Goal: Transaction & Acquisition: Purchase product/service

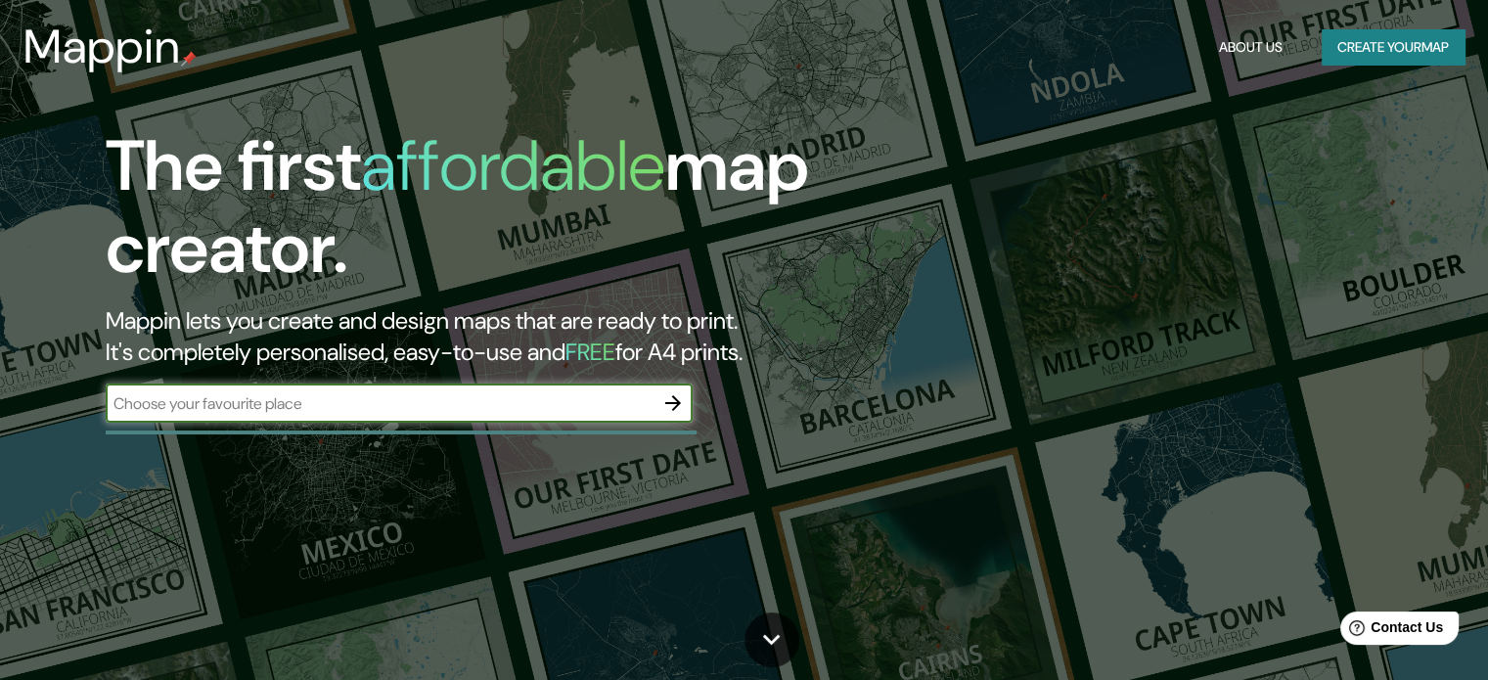
click at [377, 411] on input "text" at bounding box center [380, 403] width 548 height 23
type input "19.06962070818141, -98.29517294385464"
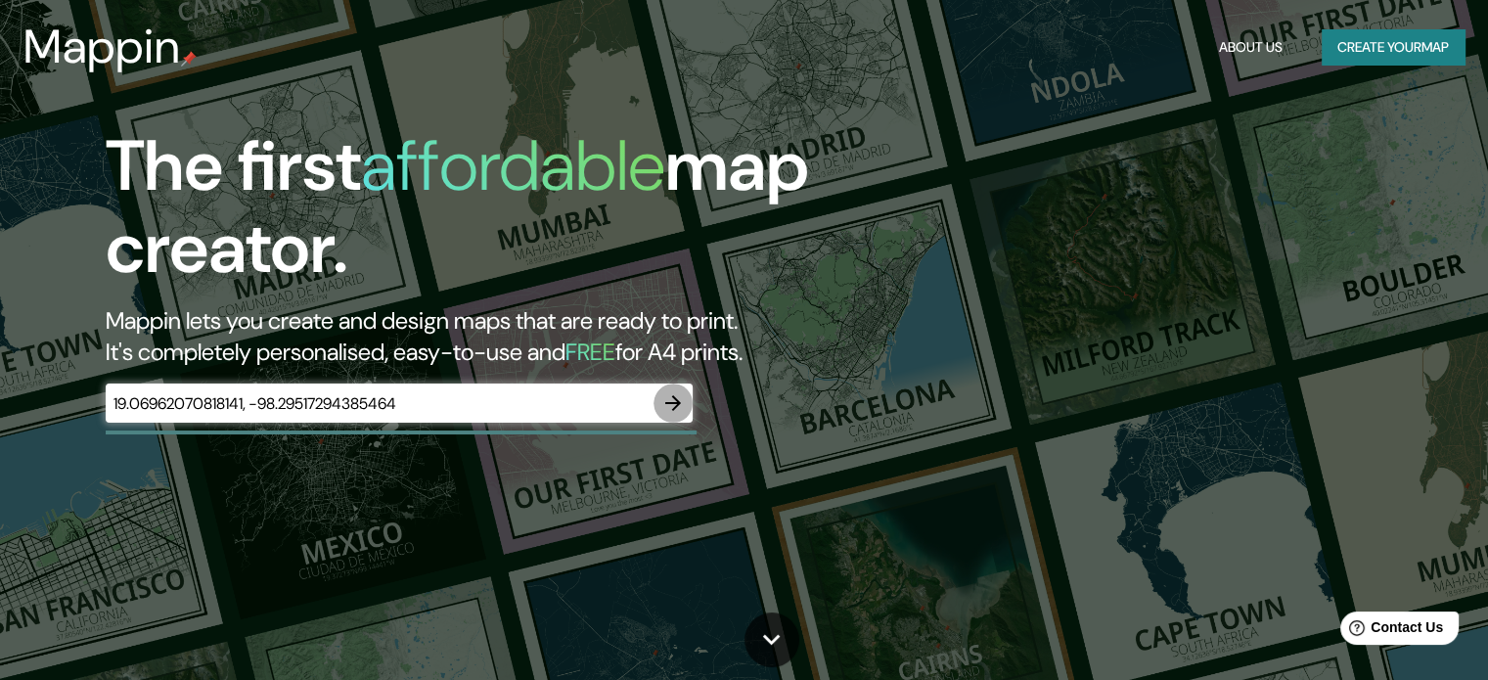
click at [681, 400] on icon "button" at bounding box center [673, 402] width 23 height 23
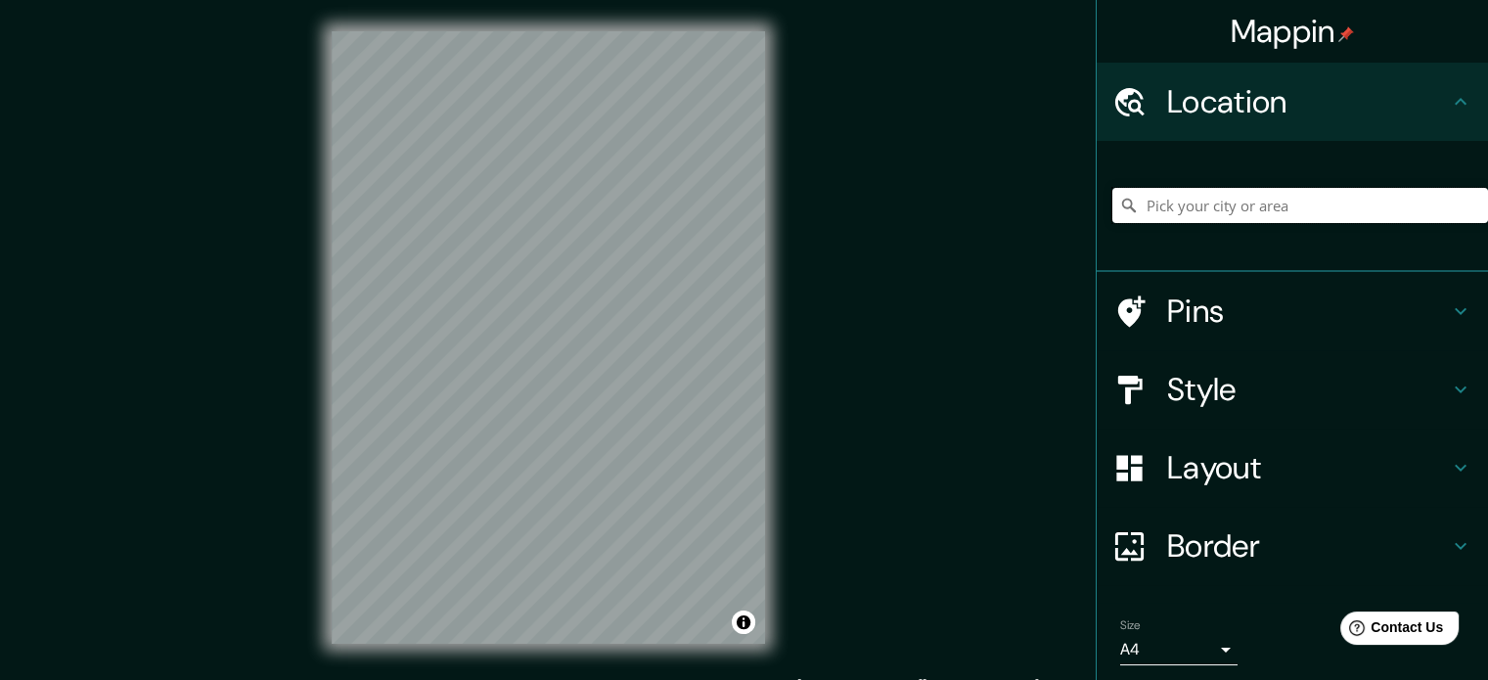
click at [1182, 207] on input "Pick your city or area" at bounding box center [1301, 205] width 376 height 35
click at [1416, 212] on input "[GEOGRAPHIC_DATA][PERSON_NAME] Tlatempan, [GEOGRAPHIC_DATA], [GEOGRAPHIC_DATA]" at bounding box center [1301, 205] width 376 height 35
type input "[GEOGRAPHIC_DATA][PERSON_NAME] Tlatempan, [GEOGRAPHIC_DATA], [GEOGRAPHIC_DATA]"
click at [1465, 208] on icon "Clear" at bounding box center [1473, 206] width 16 height 16
click at [1187, 211] on input "Pick your city or area" at bounding box center [1301, 205] width 376 height 35
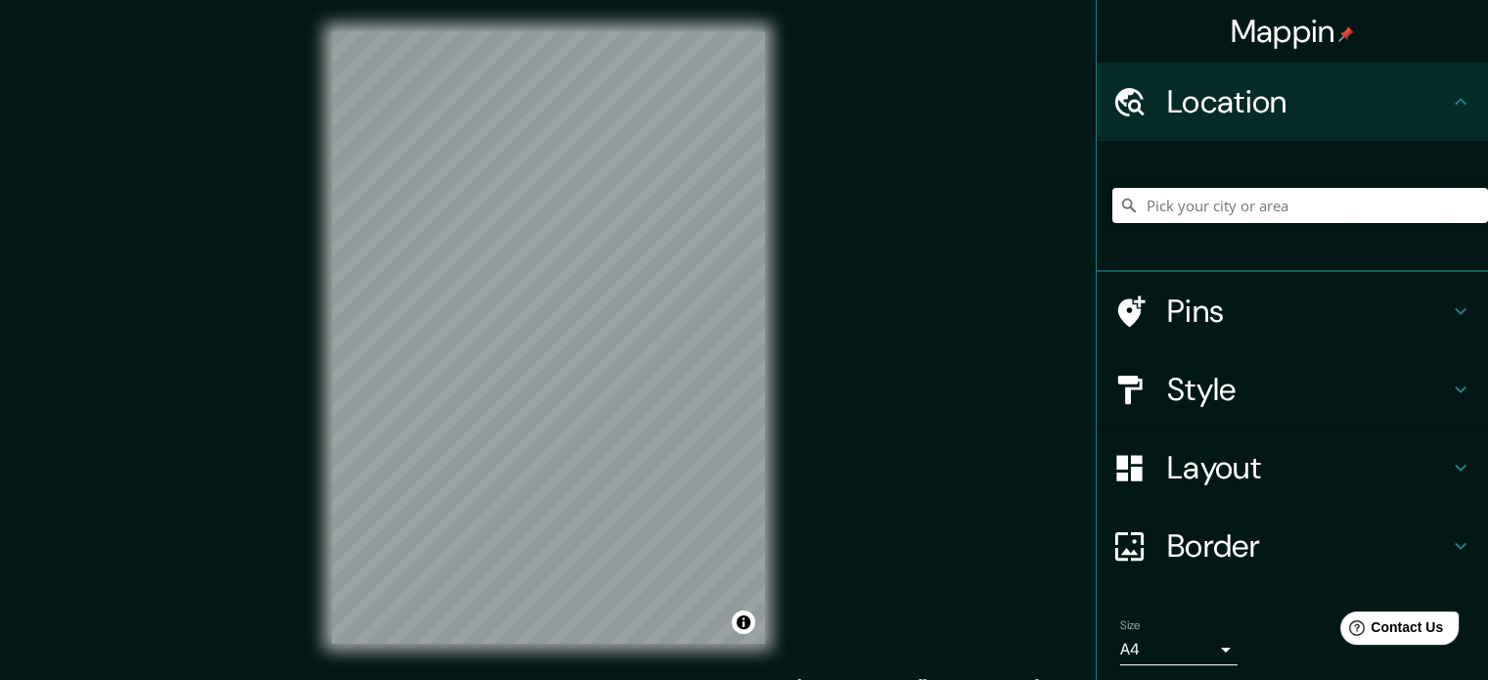
paste input "19.069545886577256, -98.29523231838292"
type input "19.069545886577256, -98.29523231838292"
drag, startPoint x: 1425, startPoint y: 207, endPoint x: 1029, endPoint y: 222, distance: 395.6
click at [1029, 222] on div "Mappin Location [GEOGRAPHIC_DATA] Pins Style Layout Border Choose a border. Hin…" at bounding box center [744, 353] width 1488 height 707
click at [1260, 208] on input "Pick your city or area" at bounding box center [1301, 205] width 376 height 35
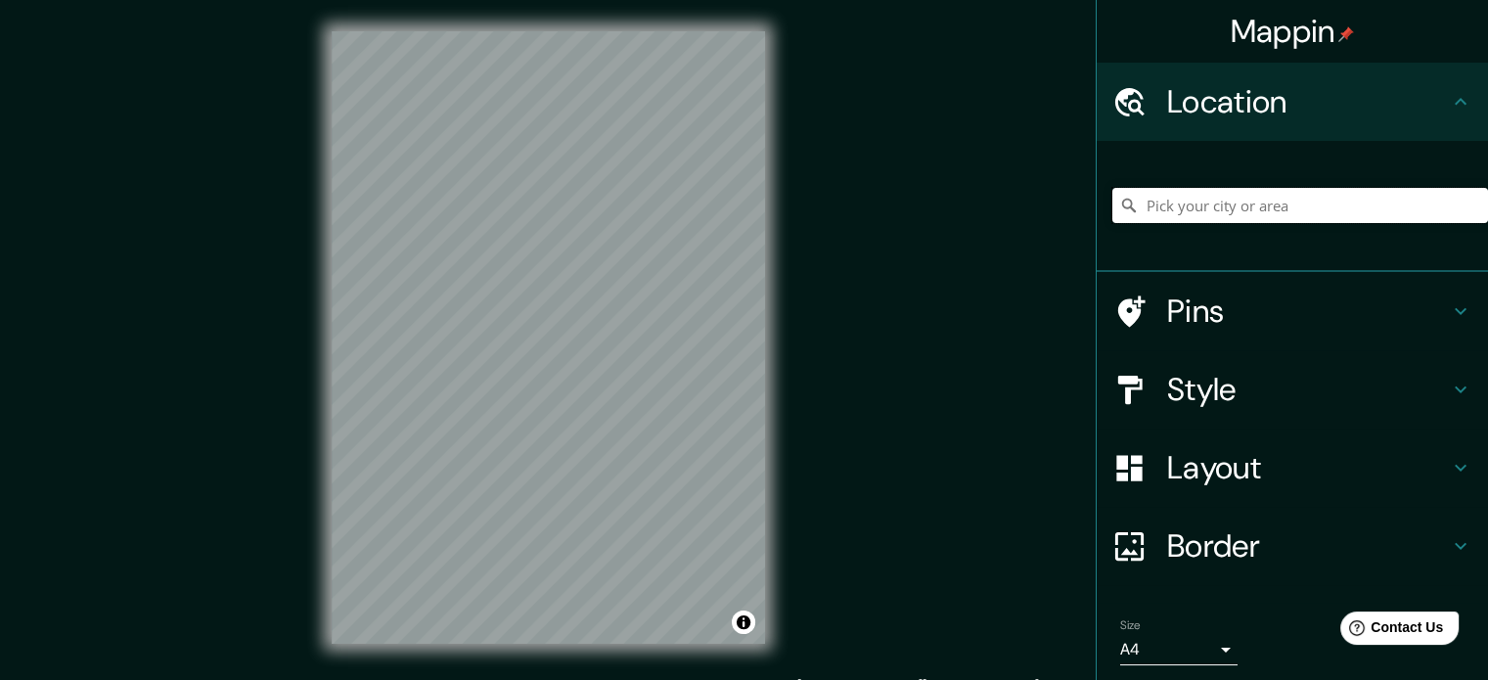
paste input "Barrio de [PERSON_NAME]"
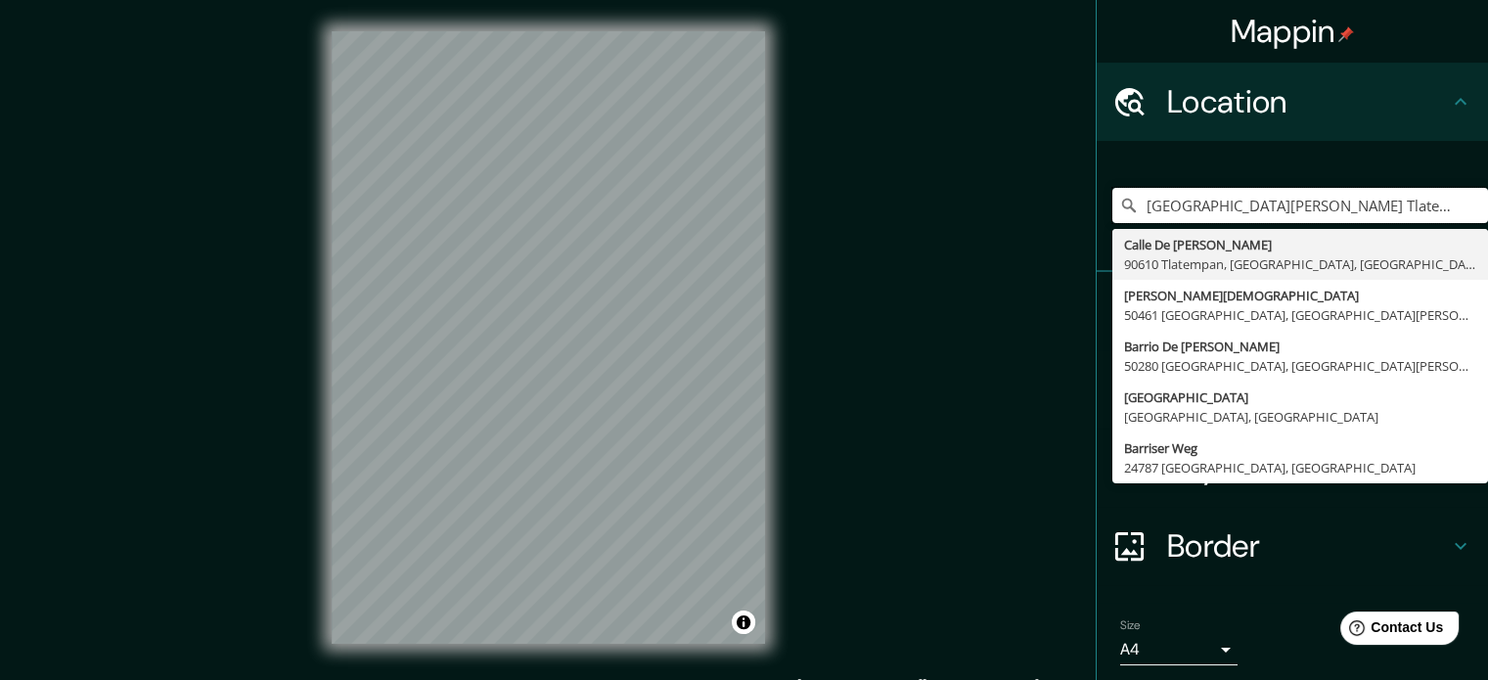
type input "[GEOGRAPHIC_DATA][PERSON_NAME] Tlatempan, [GEOGRAPHIC_DATA], [GEOGRAPHIC_DATA]"
click at [1467, 206] on icon "Clear" at bounding box center [1473, 206] width 12 height 12
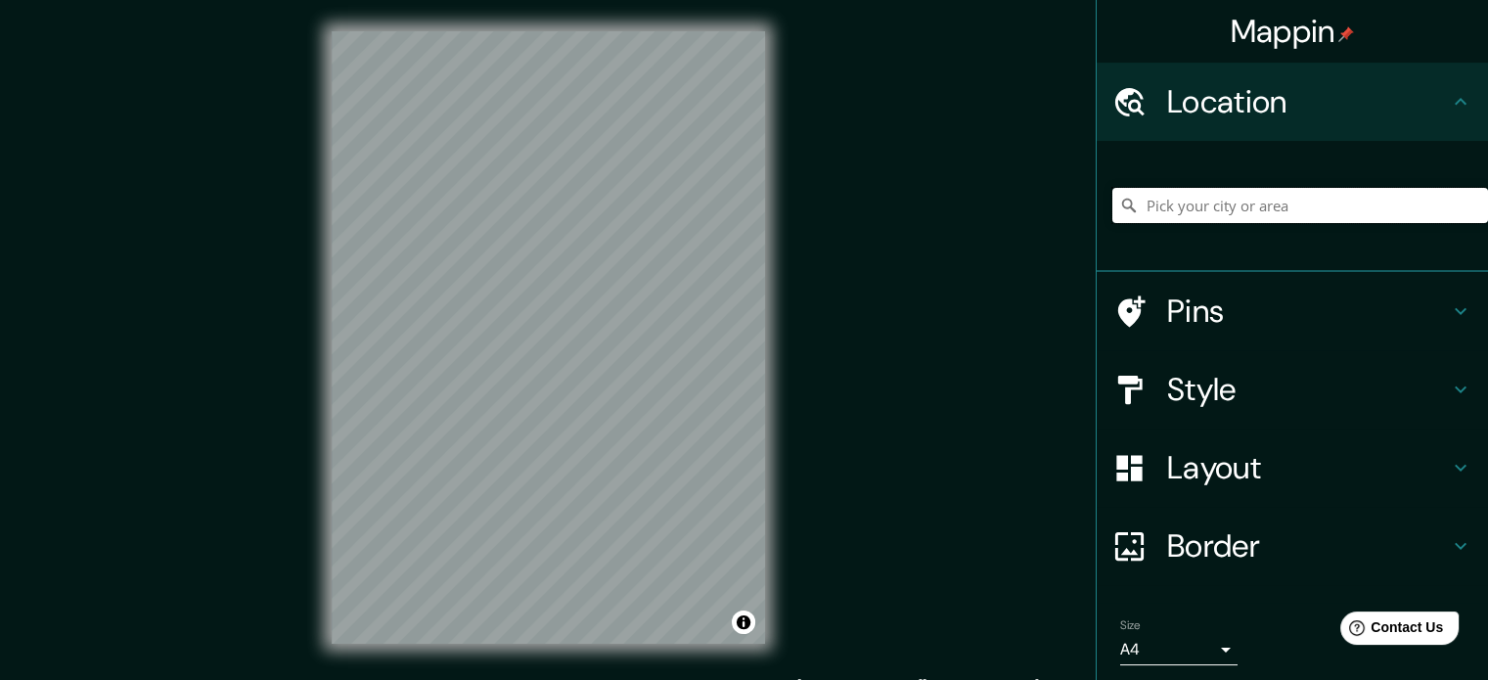
click at [1399, 205] on input "Pick your city or area" at bounding box center [1301, 205] width 376 height 35
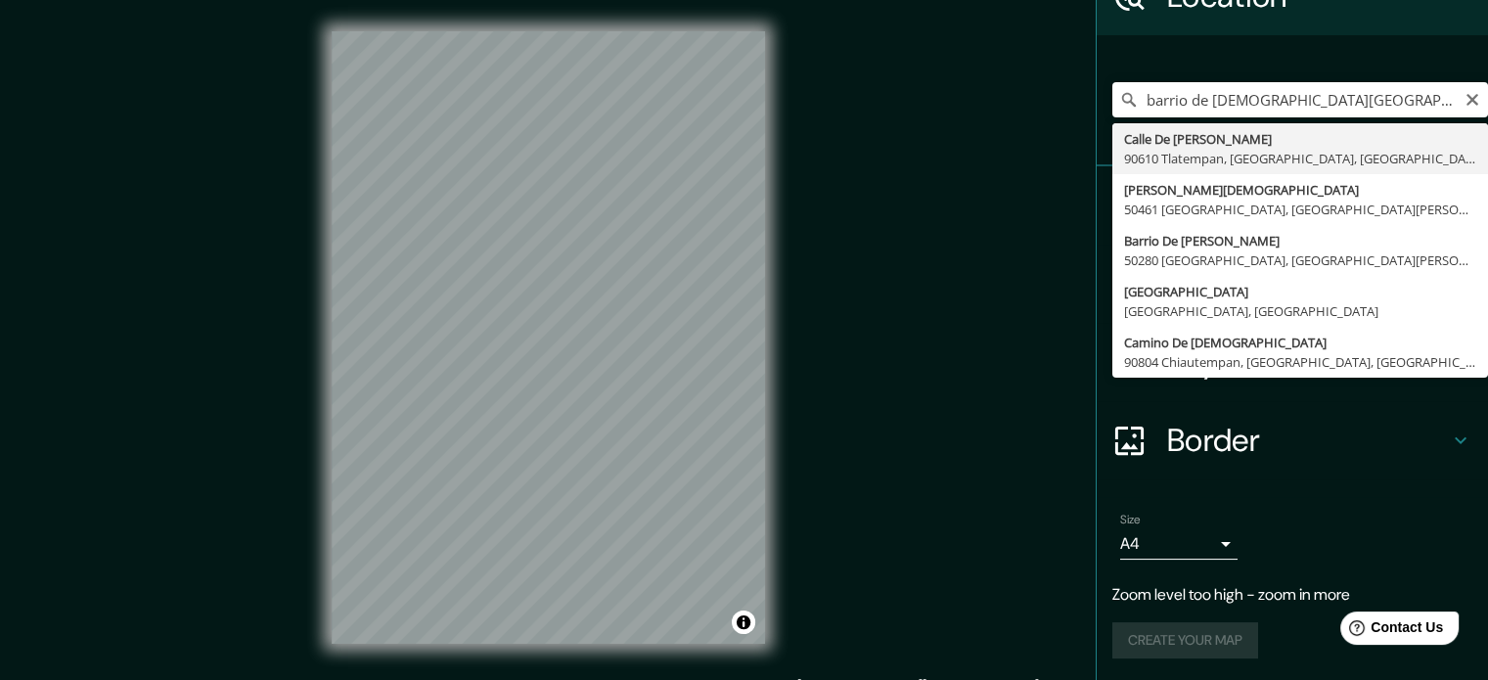
type input "[GEOGRAPHIC_DATA][PERSON_NAME] Tlatempan, [GEOGRAPHIC_DATA], [GEOGRAPHIC_DATA]"
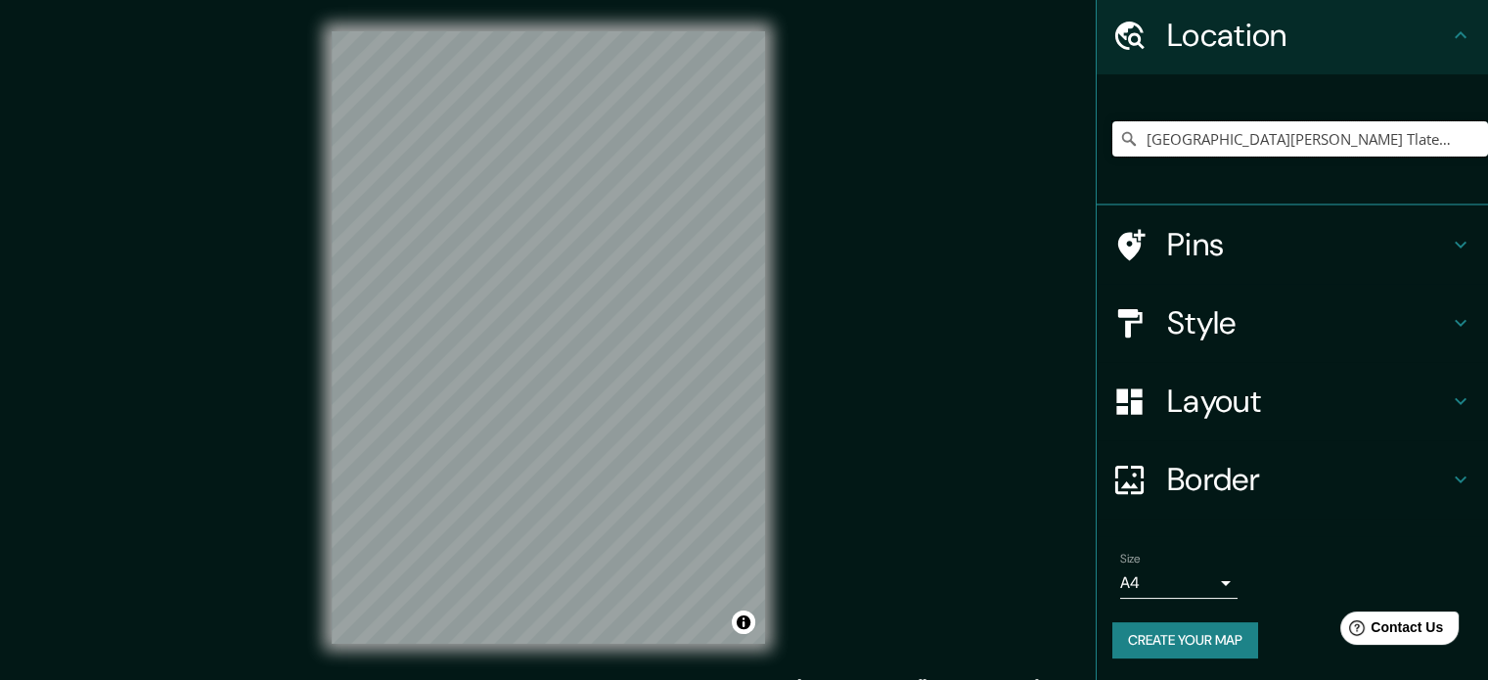
scroll to position [25, 0]
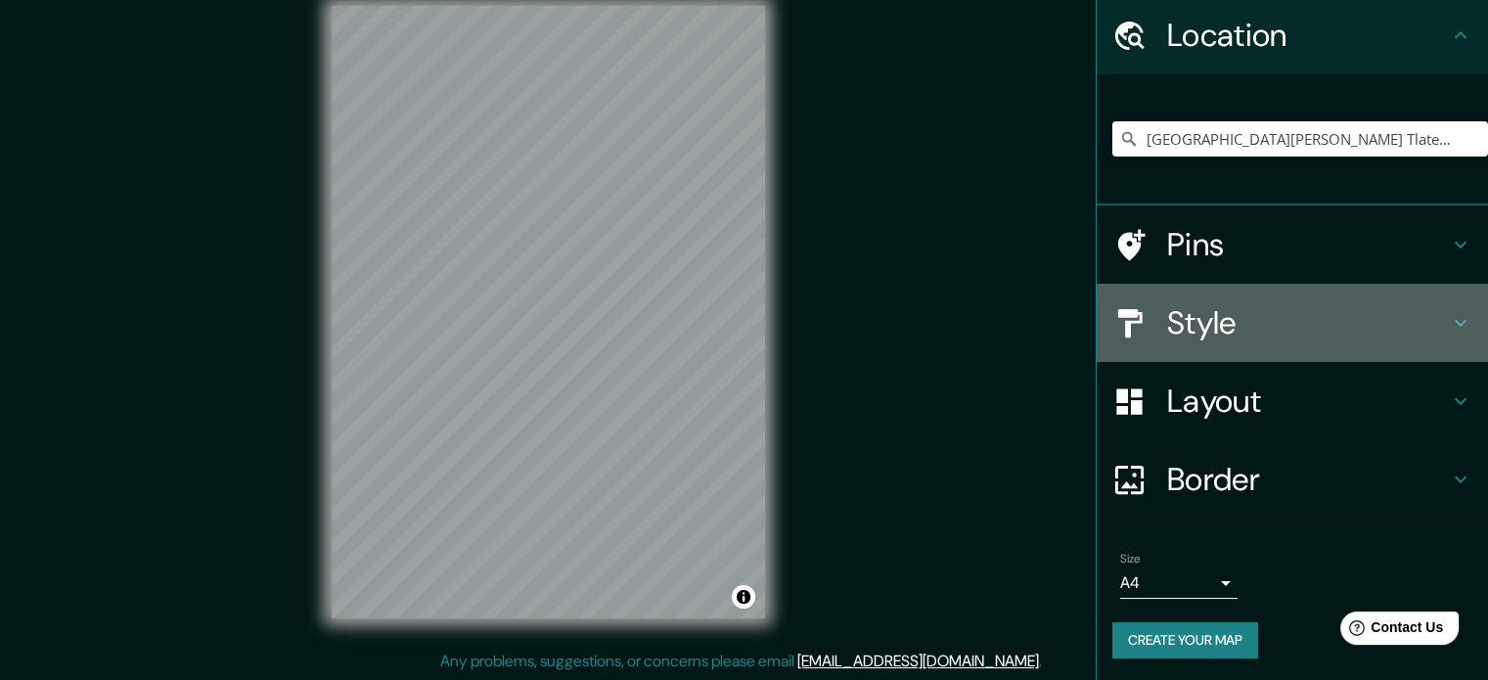
click at [1205, 336] on h4 "Style" at bounding box center [1308, 322] width 282 height 39
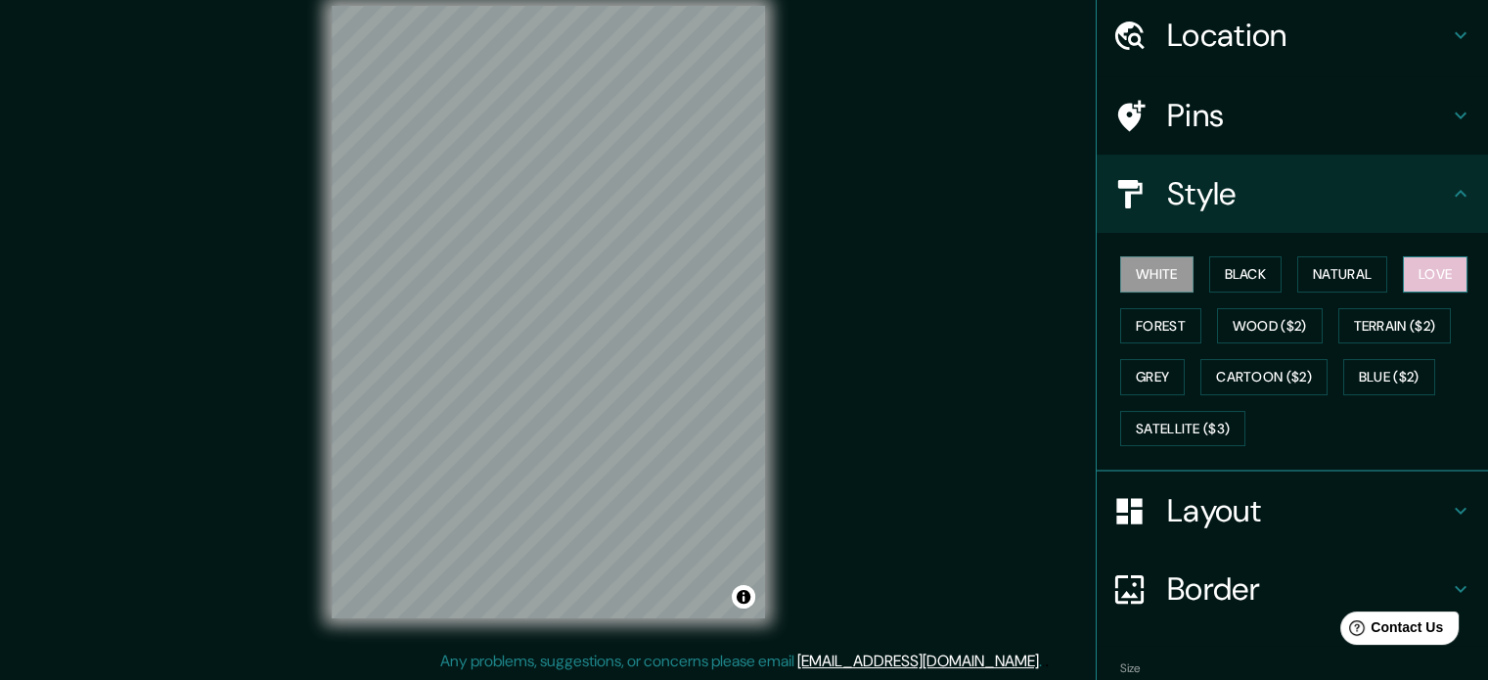
click at [1435, 285] on button "Love" at bounding box center [1435, 274] width 65 height 36
click at [1429, 275] on button "Love" at bounding box center [1435, 274] width 65 height 36
